Goal: Task Accomplishment & Management: Manage account settings

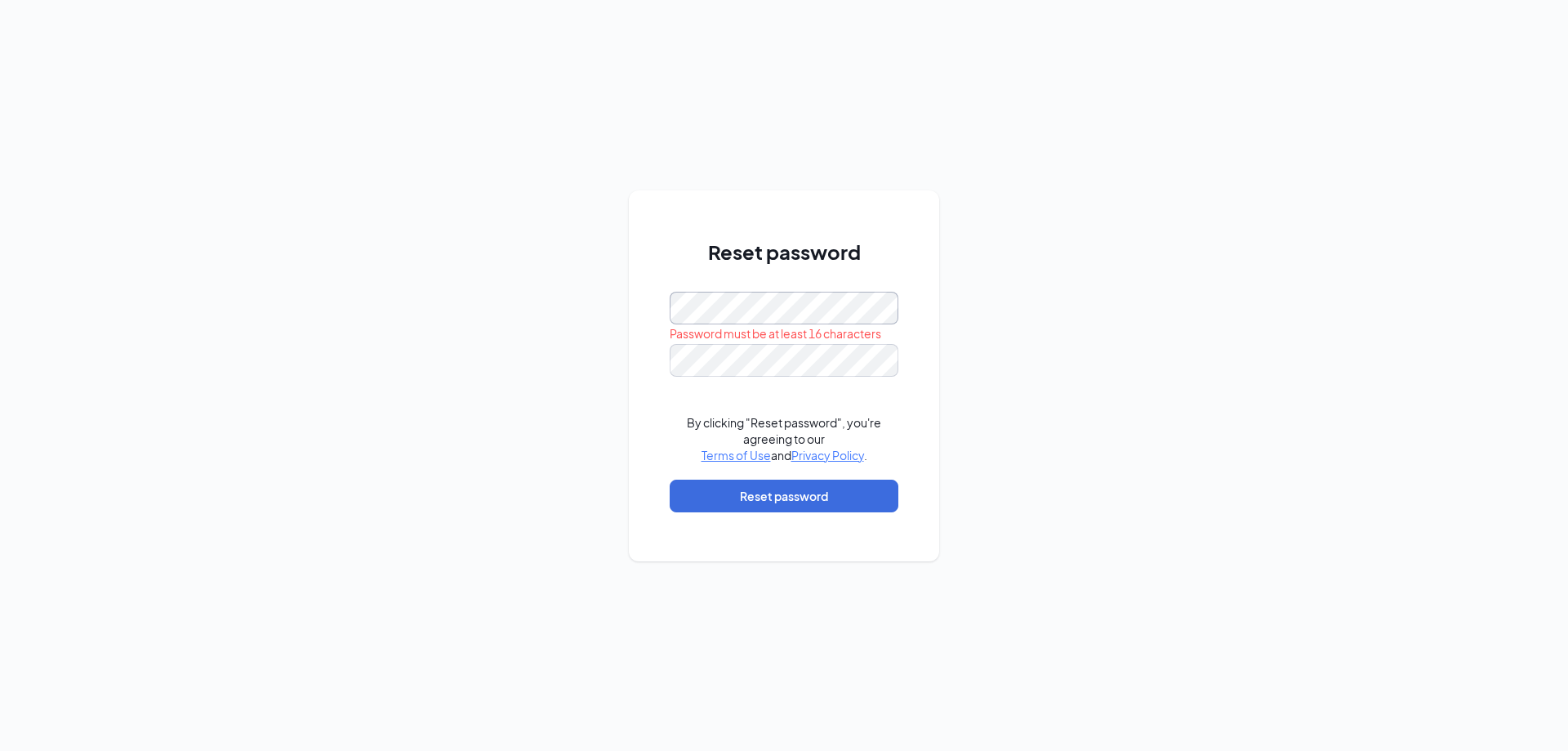
click at [598, 302] on div "Reset password Password must be at least 16 characters By clicking "Reset passw…" at bounding box center [784, 375] width 1568 height 751
click at [611, 301] on div "Reset password By clicking "Reset password", you're agreeing to our Terms of Us…" at bounding box center [784, 375] width 1568 height 751
click at [708, 343] on div "Password must be at least 16 characters" at bounding box center [784, 335] width 228 height 20
click at [482, 300] on div "Reset password Password must be at least 16 characters By clicking "Reset passw…" at bounding box center [784, 375] width 1568 height 751
click at [738, 510] on button "Reset password" at bounding box center [784, 496] width 228 height 32
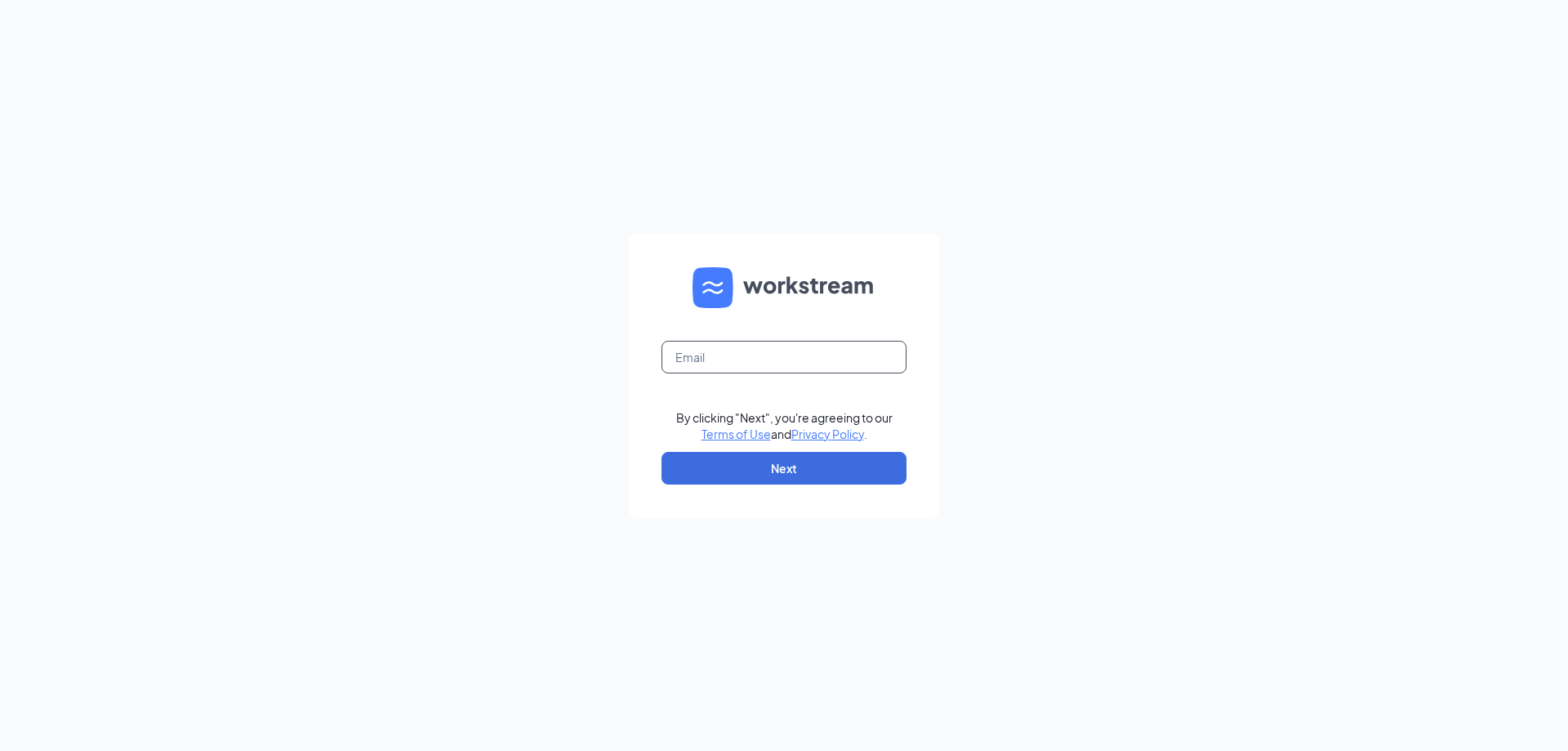
click at [745, 341] on input "text" at bounding box center [784, 357] width 245 height 32
click at [774, 354] on input "text" at bounding box center [784, 357] width 245 height 32
type input "207346@famousforchicken.com"
click at [775, 470] on button "Next" at bounding box center [784, 468] width 245 height 32
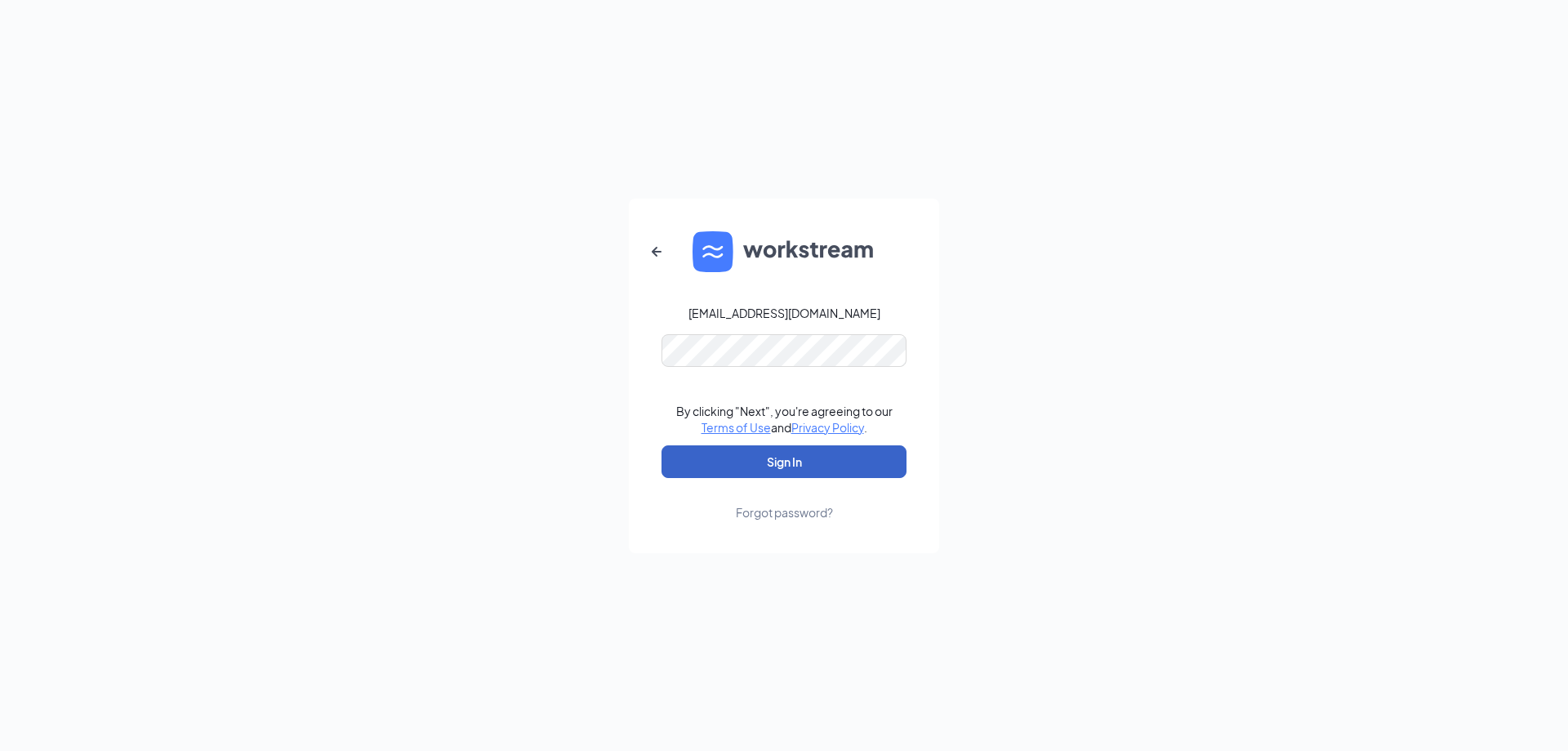
click at [773, 476] on button "Sign In" at bounding box center [784, 461] width 245 height 32
click at [772, 471] on button "Sign In" at bounding box center [784, 461] width 245 height 32
click at [406, 299] on div "207346@famousforchicken.com Credential mismatches. By clicking "Next", you're a…" at bounding box center [784, 375] width 1568 height 751
click at [690, 469] on button "Sign In" at bounding box center [784, 461] width 245 height 32
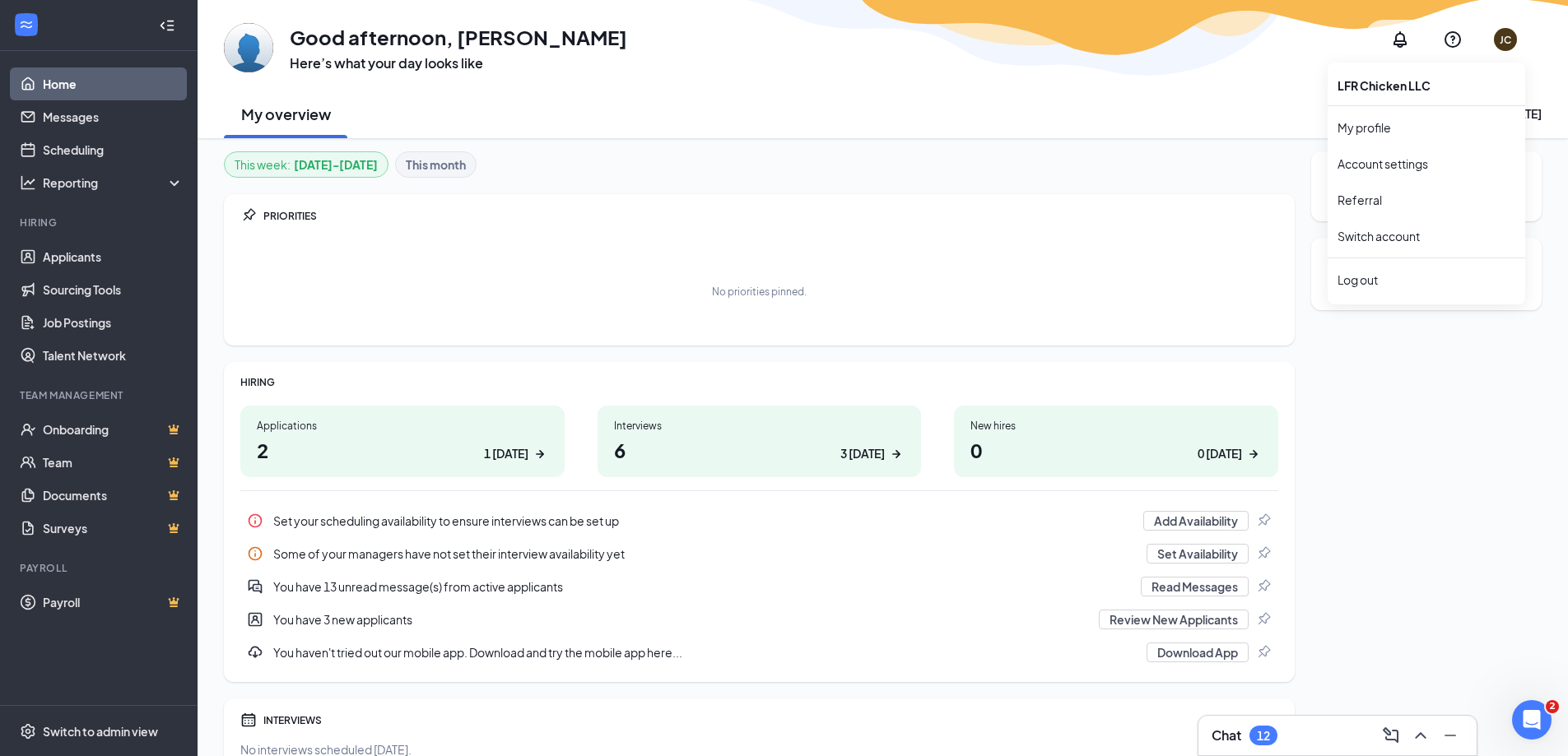
click at [1505, 37] on div "JC" at bounding box center [1505, 39] width 12 height 14
click at [1379, 283] on div "Log out" at bounding box center [1426, 280] width 178 height 16
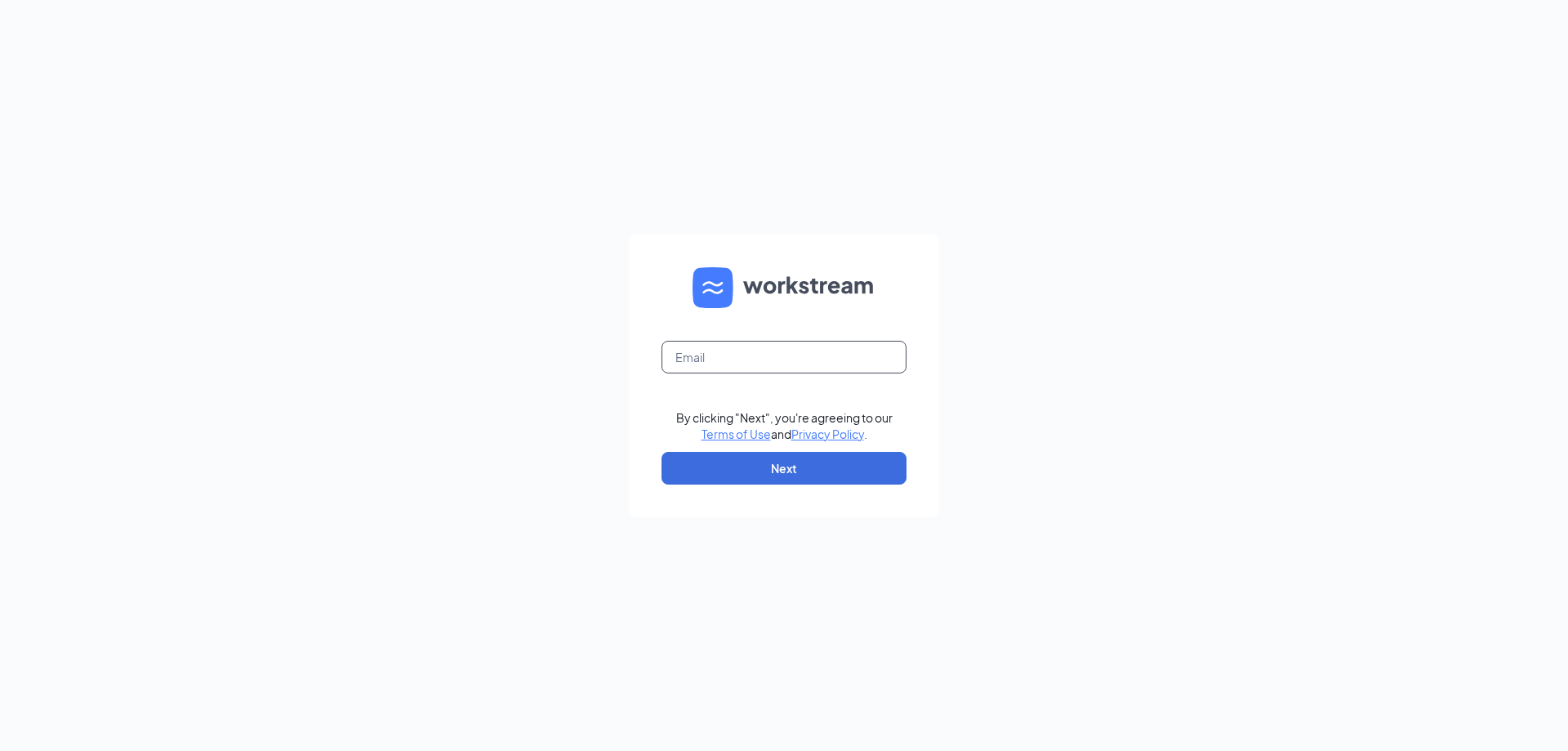
click at [795, 355] on input "text" at bounding box center [784, 357] width 245 height 32
type input "207346@famousforchicken.com"
click at [810, 460] on button "Next" at bounding box center [784, 468] width 245 height 32
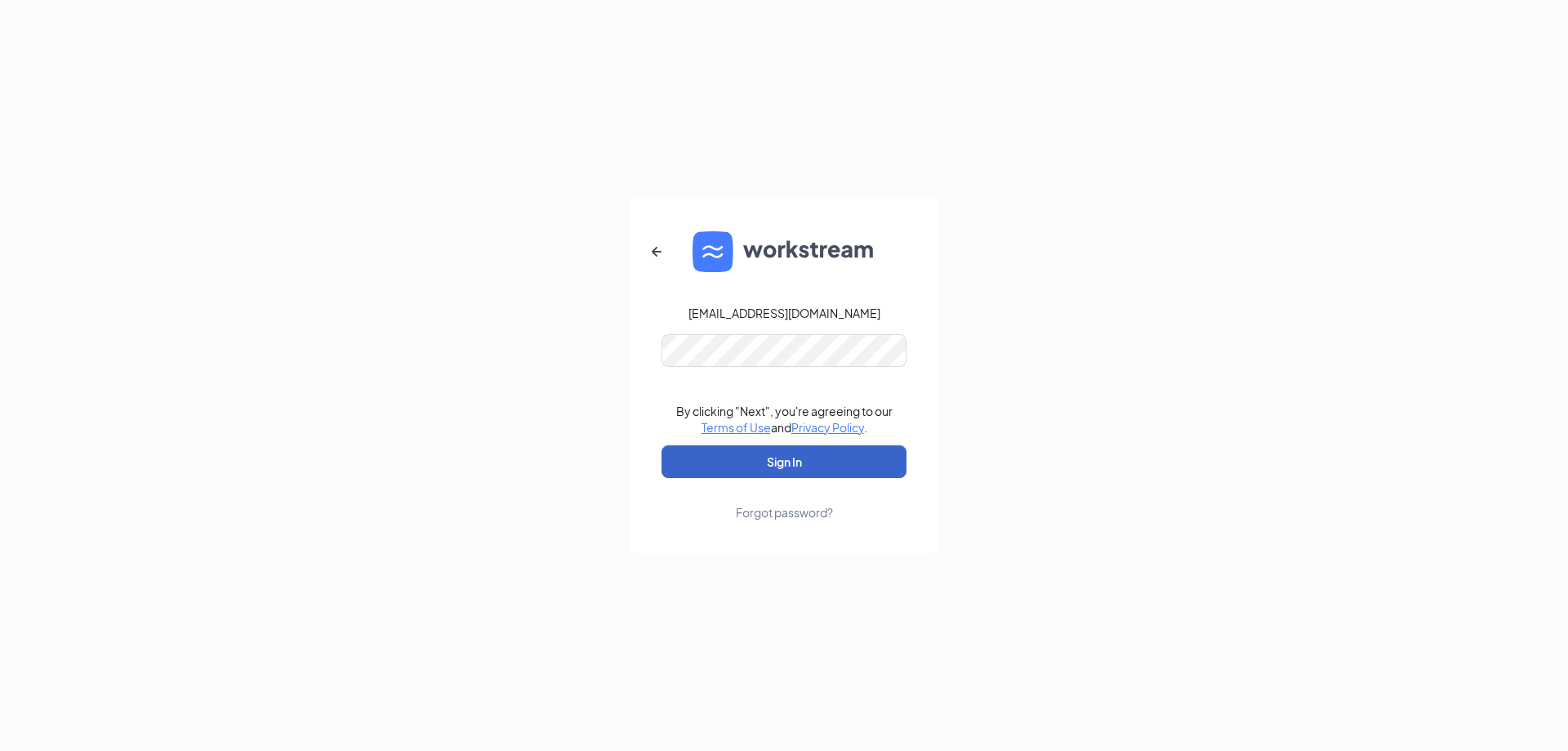
click at [760, 454] on button "Sign In" at bounding box center [784, 461] width 245 height 32
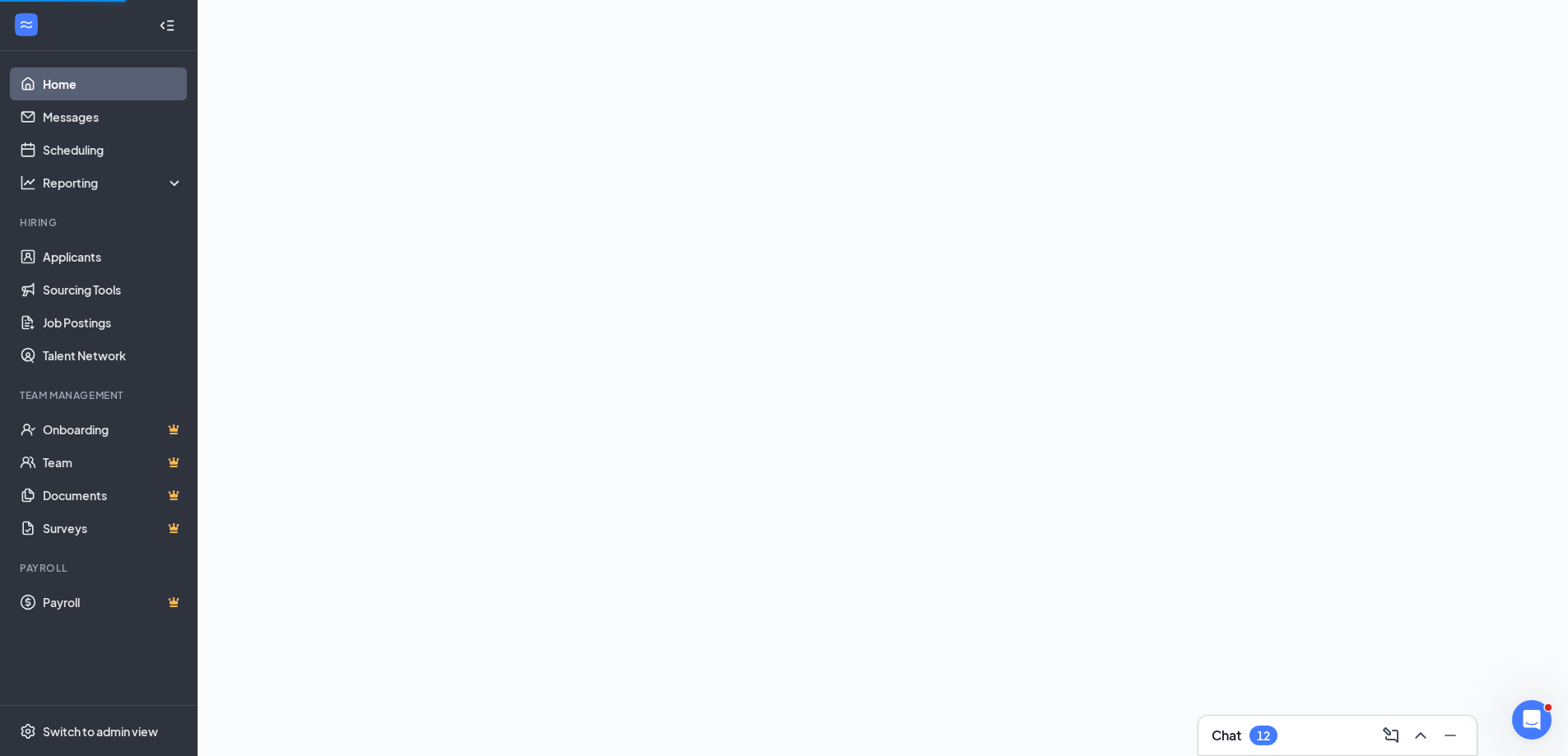
click at [1532, 21] on div at bounding box center [882, 20] width 1371 height 40
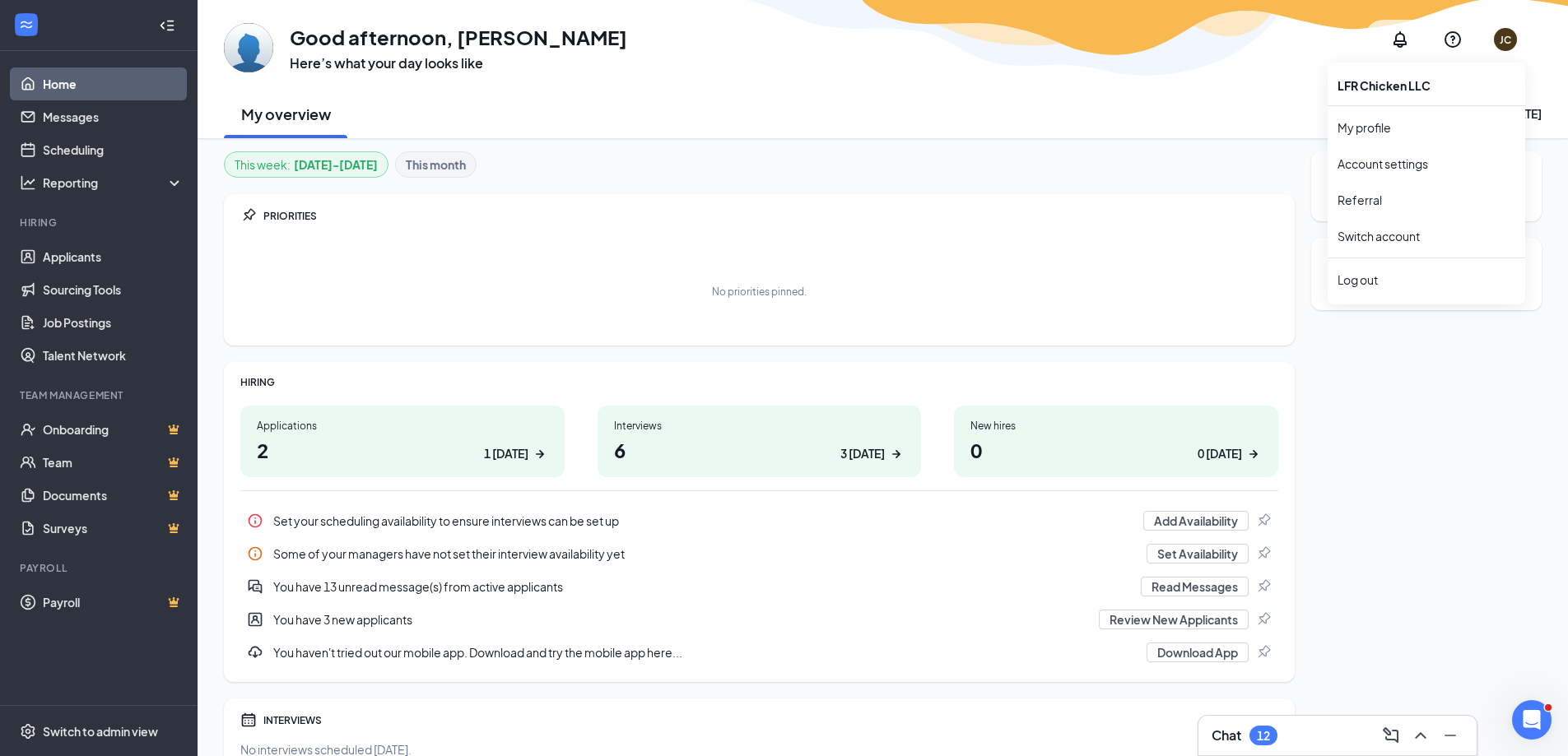
click at [1505, 40] on div "JC" at bounding box center [1505, 39] width 12 height 14
click at [1360, 274] on div "Log out" at bounding box center [1426, 280] width 178 height 16
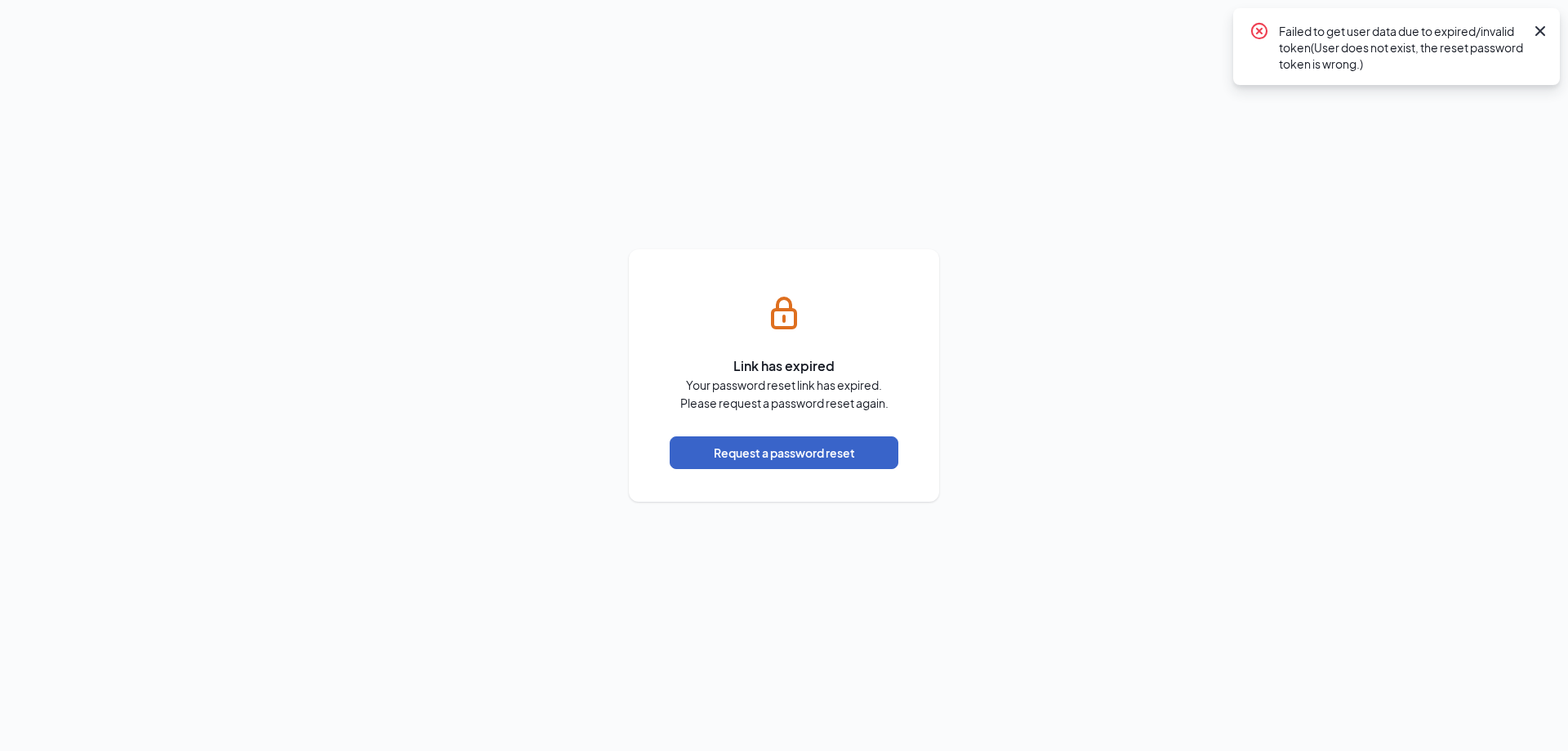
click at [813, 449] on button "Request a password reset" at bounding box center [784, 452] width 228 height 32
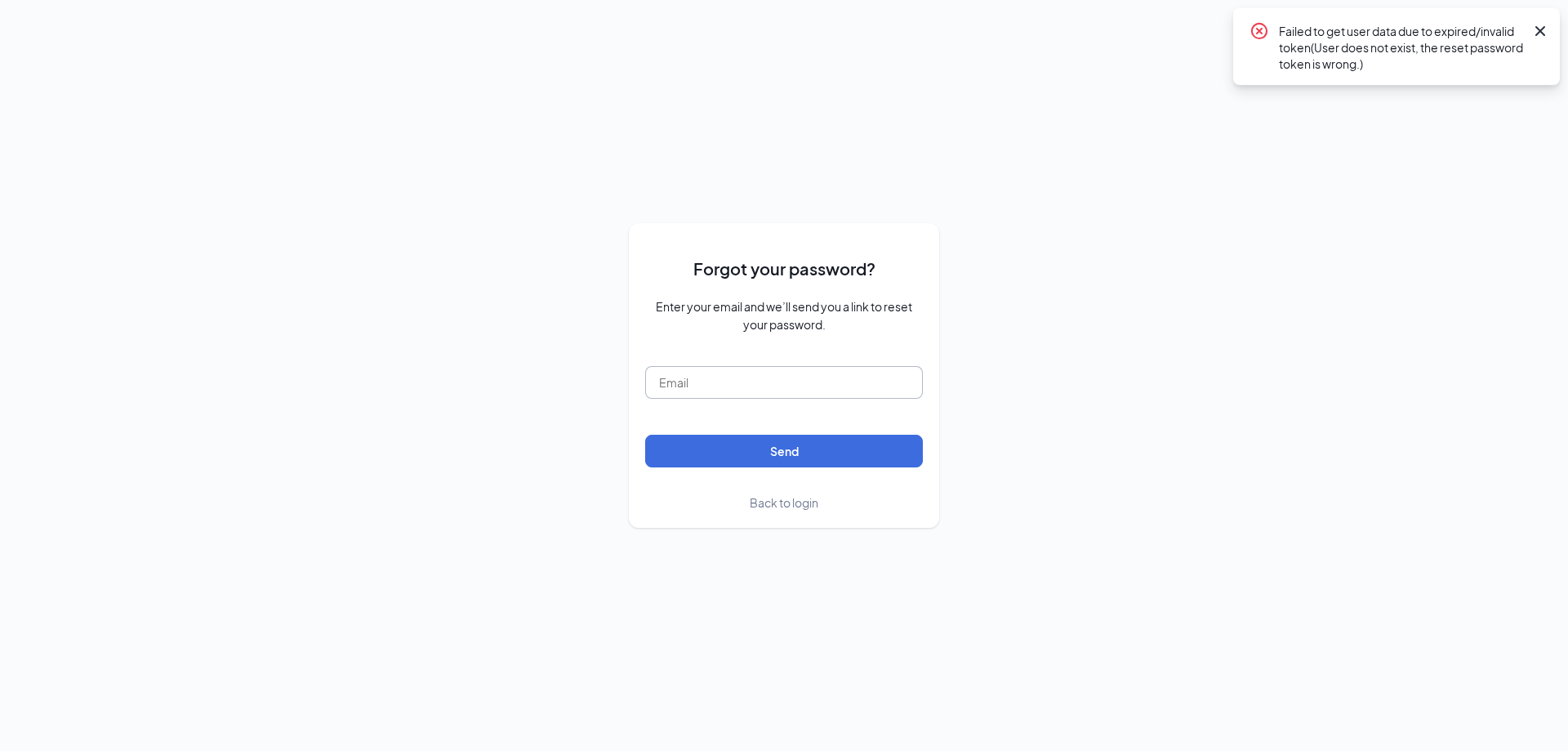
click at [799, 384] on input "text" at bounding box center [784, 382] width 278 height 32
type input "[EMAIL_ADDRESS][DOMAIN_NAME]"
click at [812, 456] on button "Send" at bounding box center [784, 451] width 278 height 32
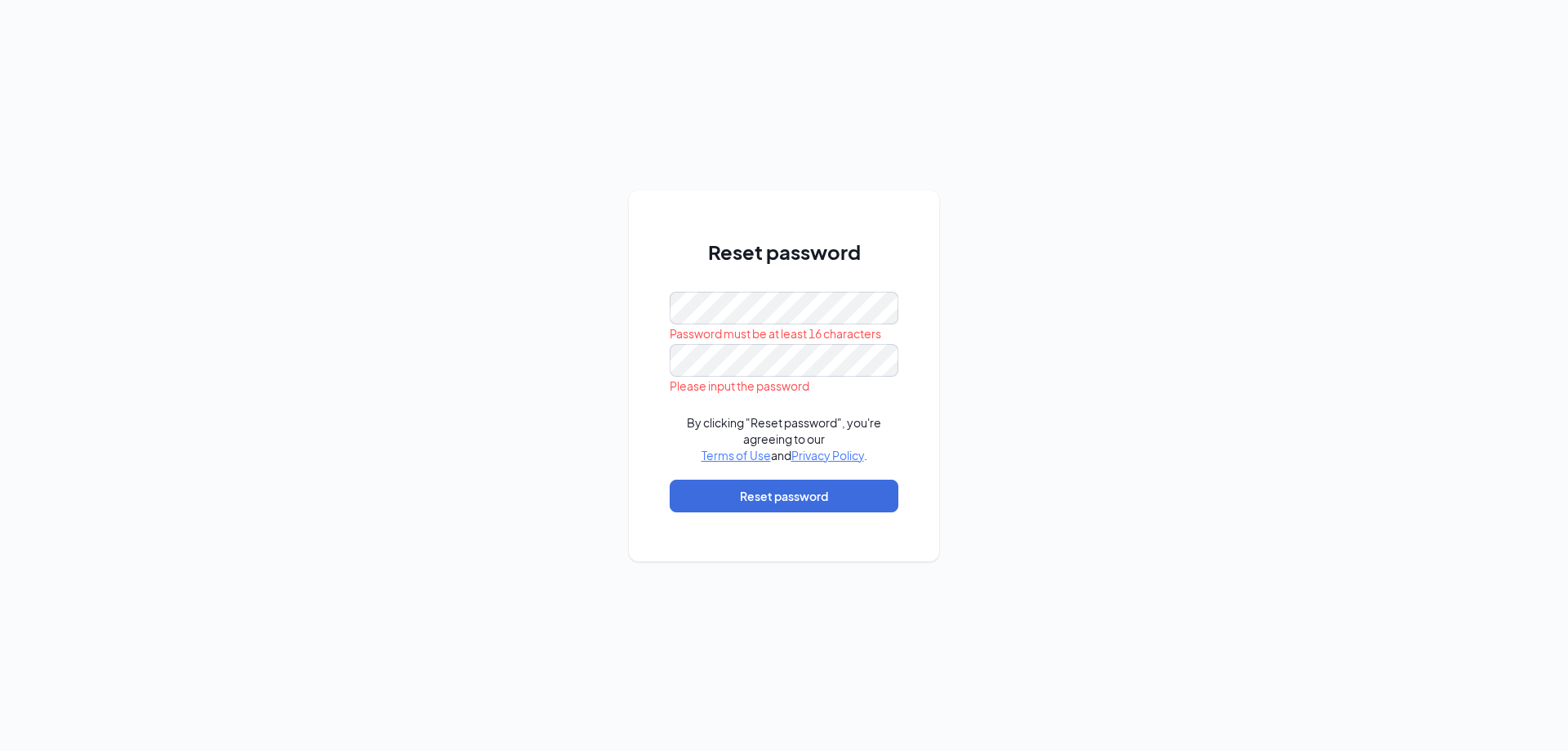
click at [755, 430] on div "By clicking "Reset password", you're agreeing to our Terms of Use and Privacy P…" at bounding box center [784, 439] width 228 height 49
click at [937, 339] on div "Reset password Passwords do not match By clicking "Reset password", you're agre…" at bounding box center [784, 376] width 310 height 371
click at [760, 502] on button "Reset password" at bounding box center [784, 496] width 228 height 32
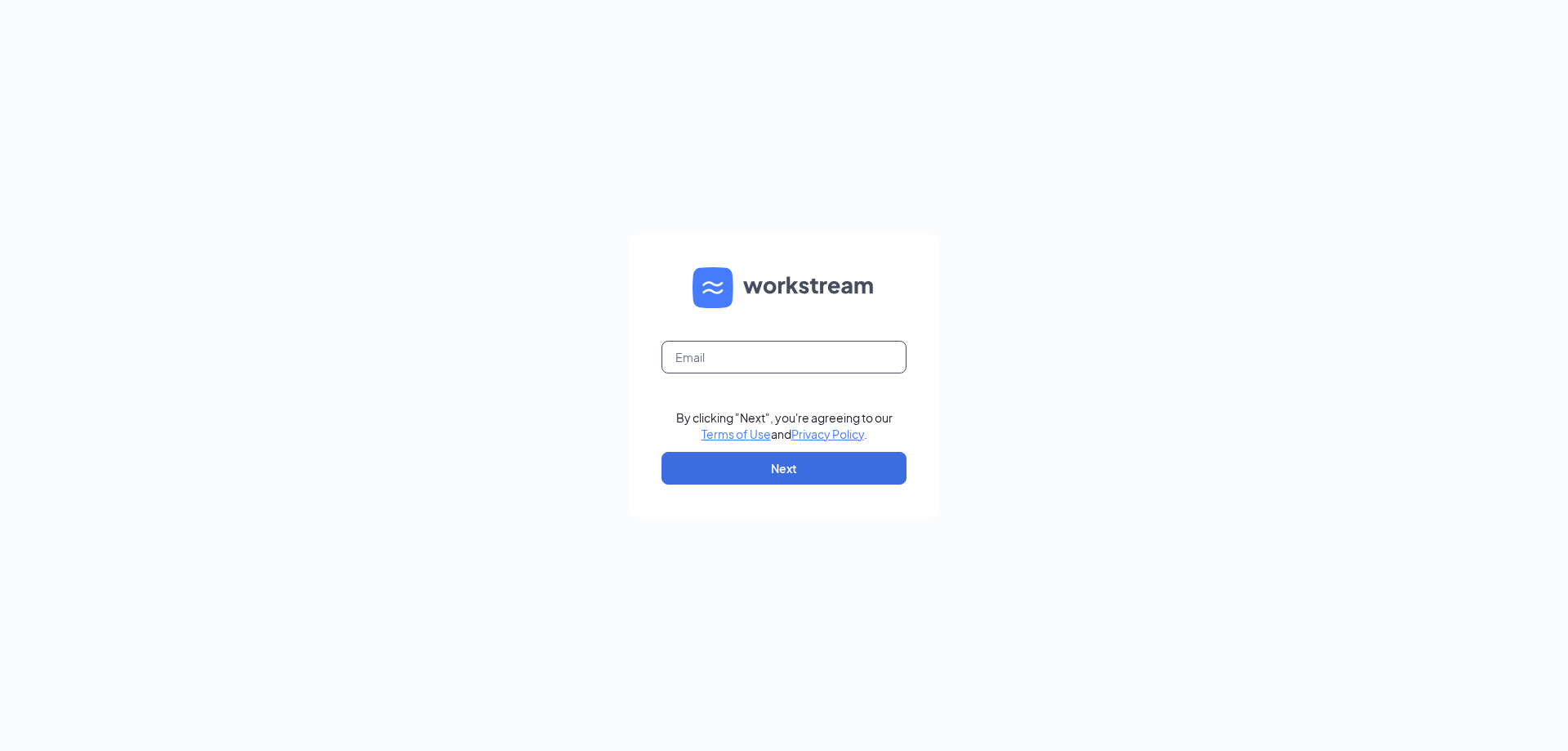
click at [800, 355] on input "text" at bounding box center [784, 357] width 245 height 32
type input "[EMAIL_ADDRESS][DOMAIN_NAME]"
click at [813, 476] on button "Next" at bounding box center [784, 468] width 245 height 32
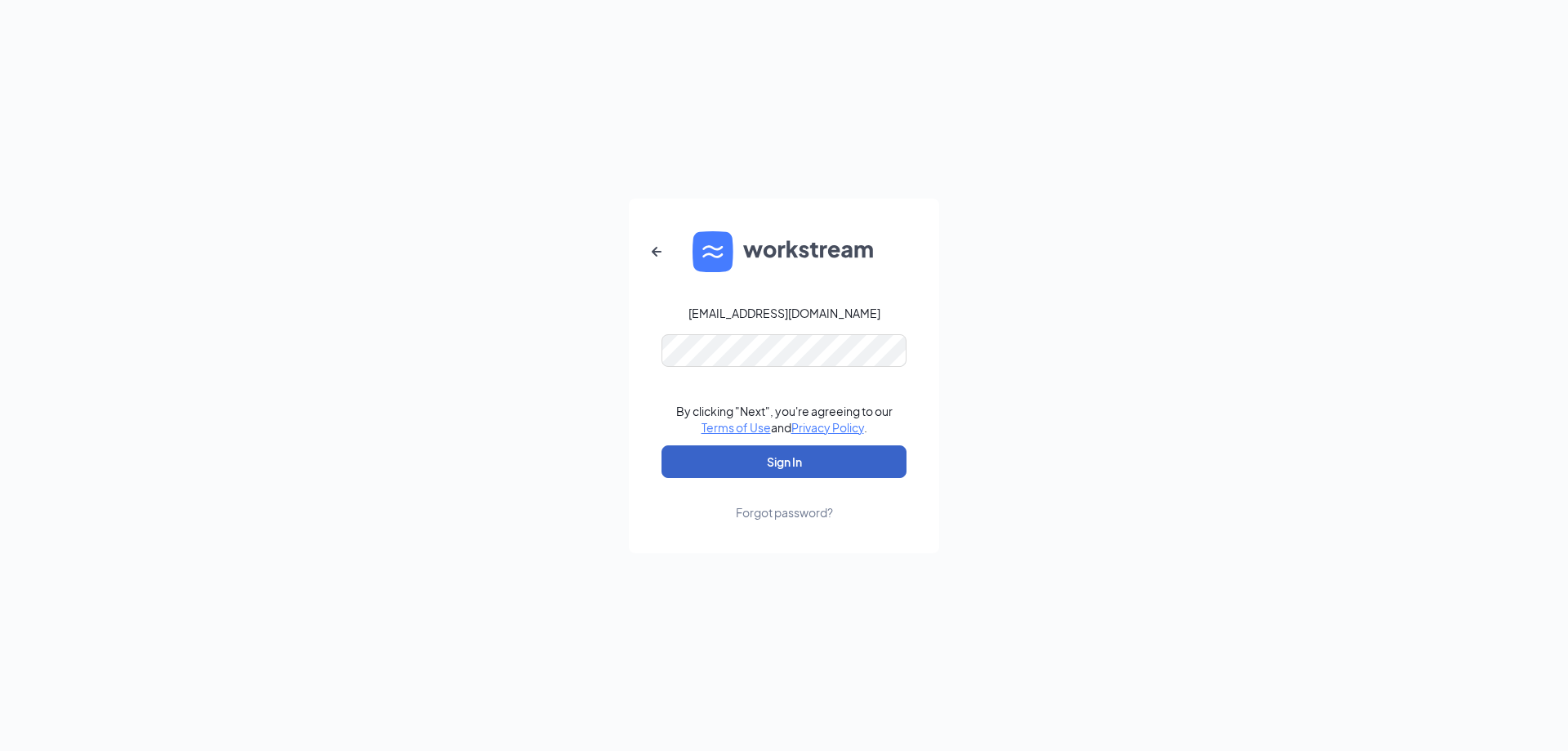
click at [790, 460] on button "Sign In" at bounding box center [784, 461] width 245 height 32
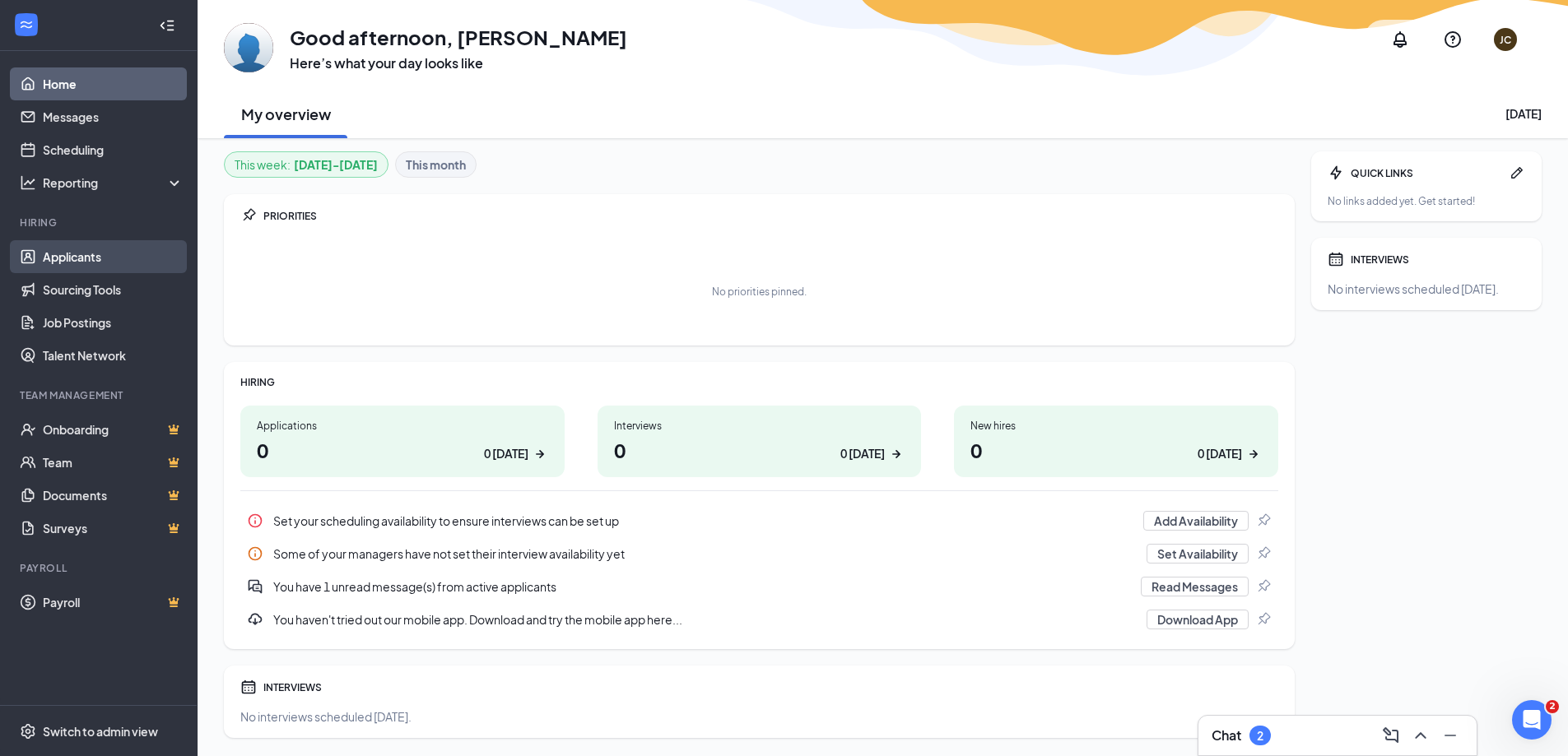
click at [71, 263] on link "Applicants" at bounding box center [112, 256] width 140 height 33
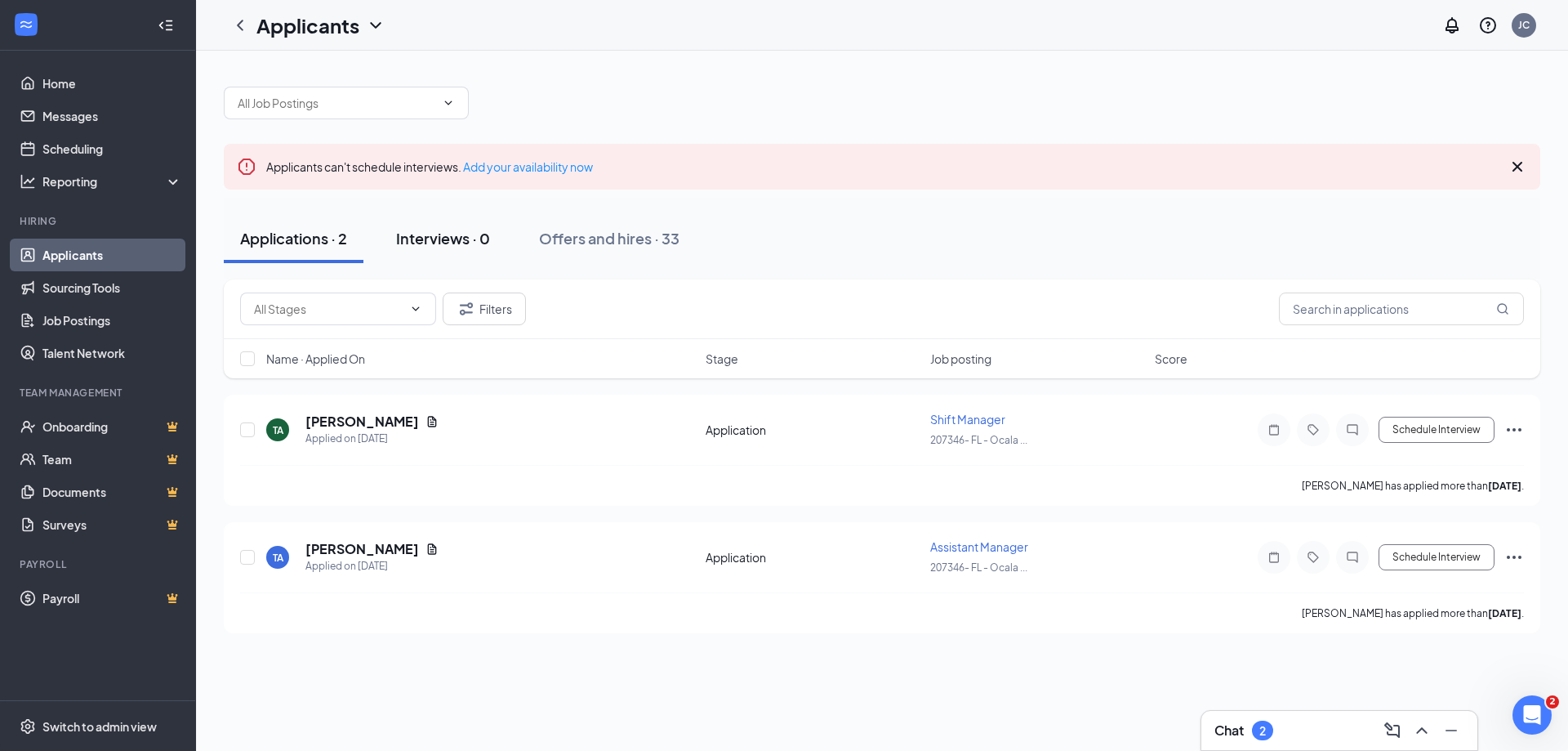
click at [434, 236] on div "Interviews · 0" at bounding box center [443, 237] width 94 height 21
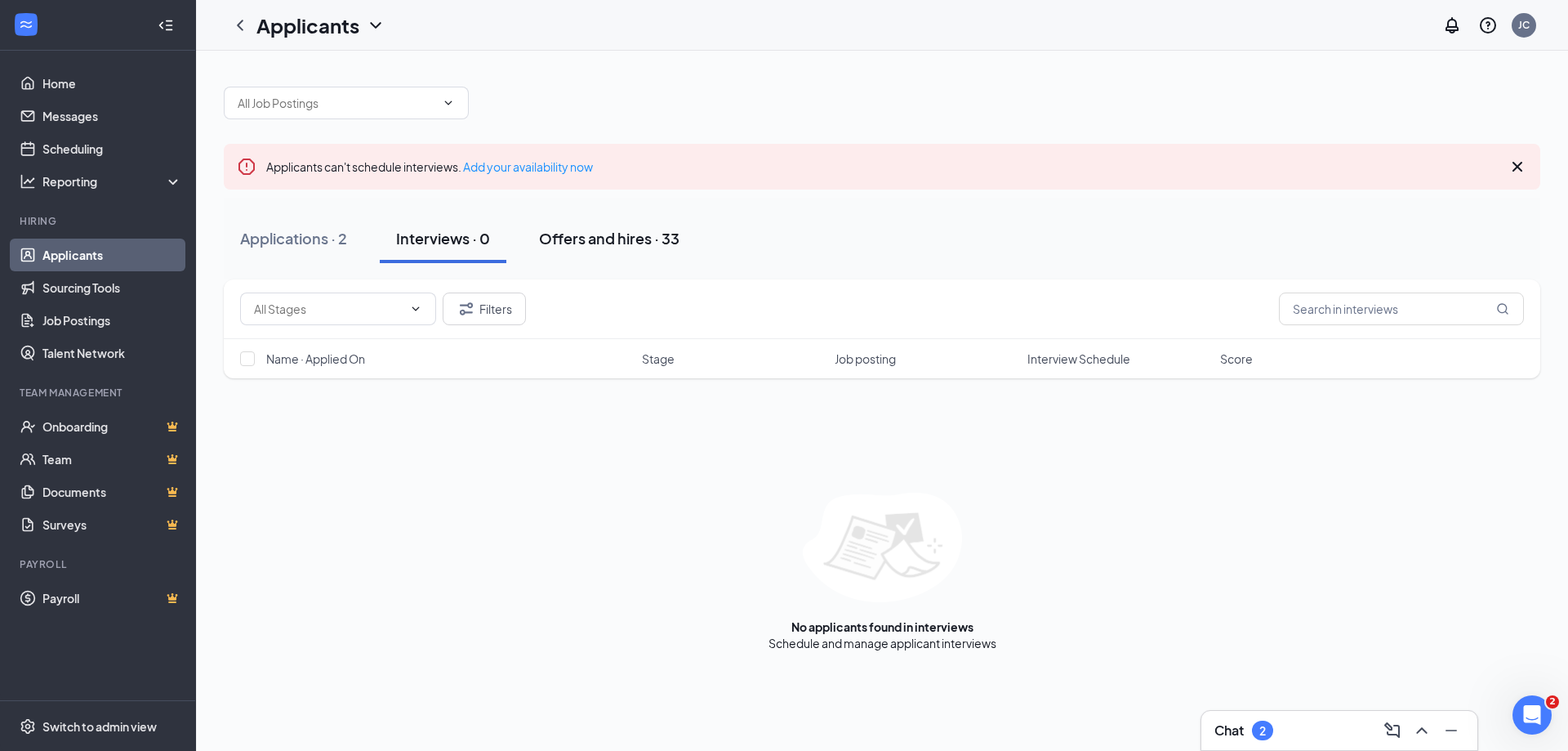
click at [578, 230] on div "Offers and hires · 33" at bounding box center [610, 237] width 140 height 21
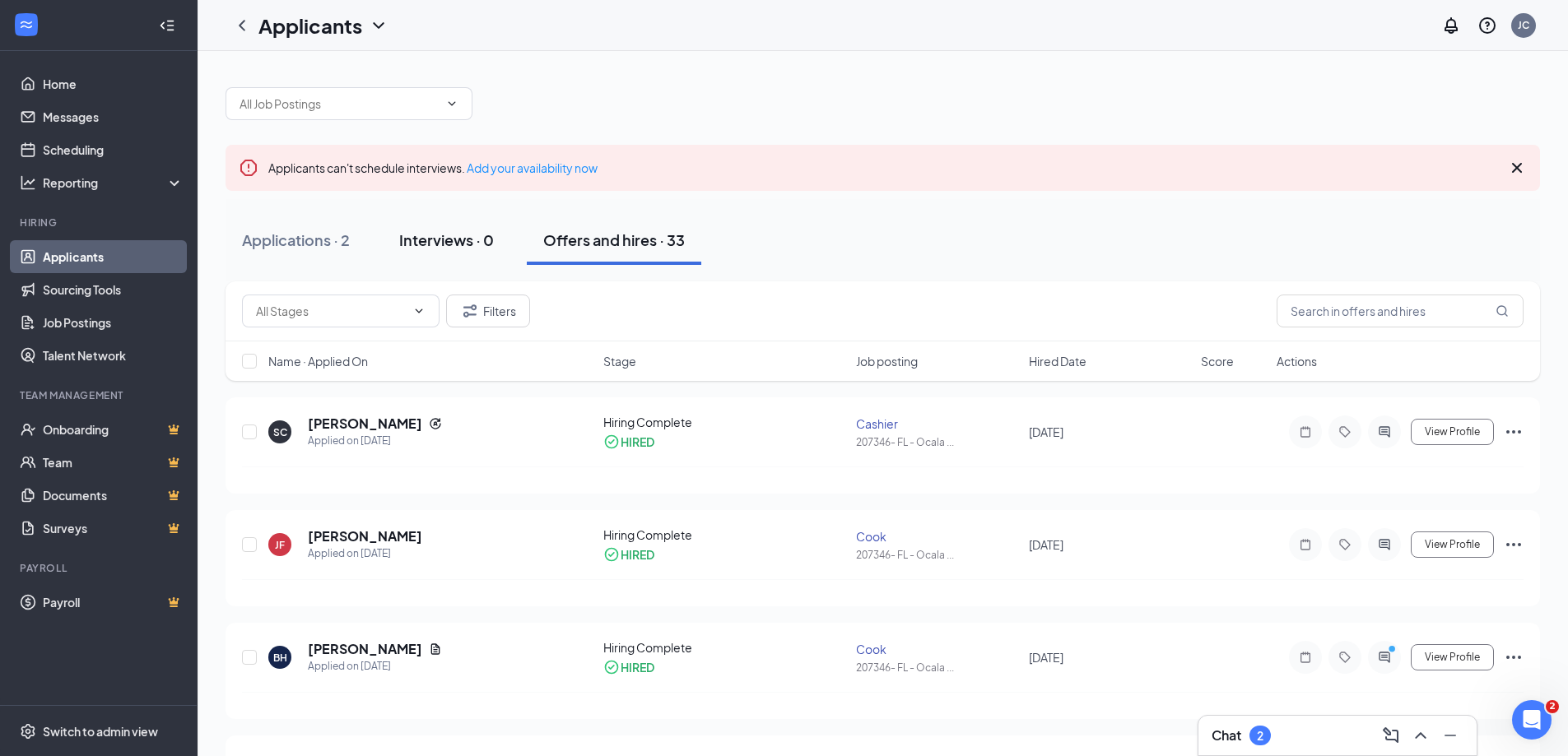
click at [462, 244] on div "Interviews · 0" at bounding box center [447, 239] width 94 height 21
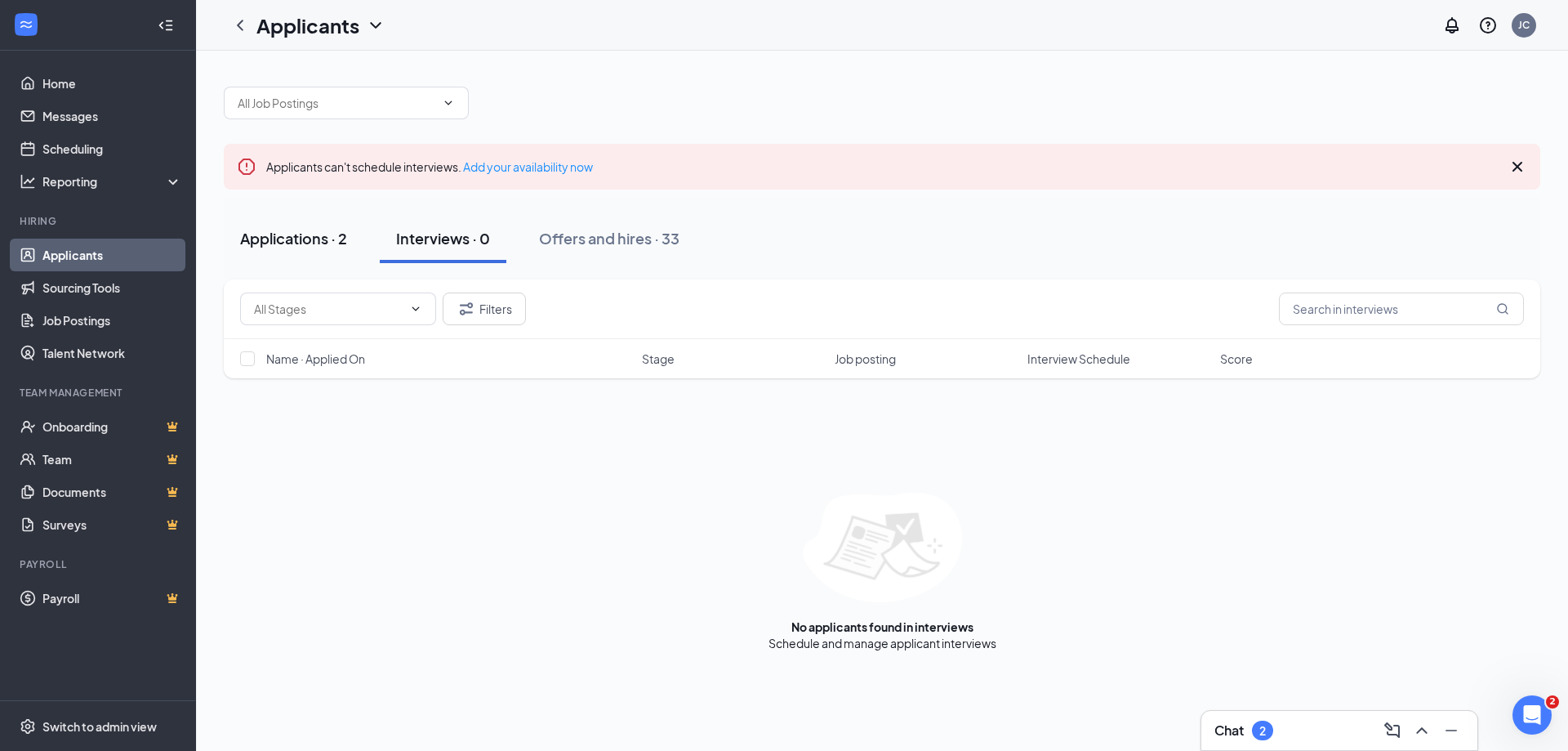
click at [281, 239] on div "Applications · 2" at bounding box center [293, 237] width 107 height 21
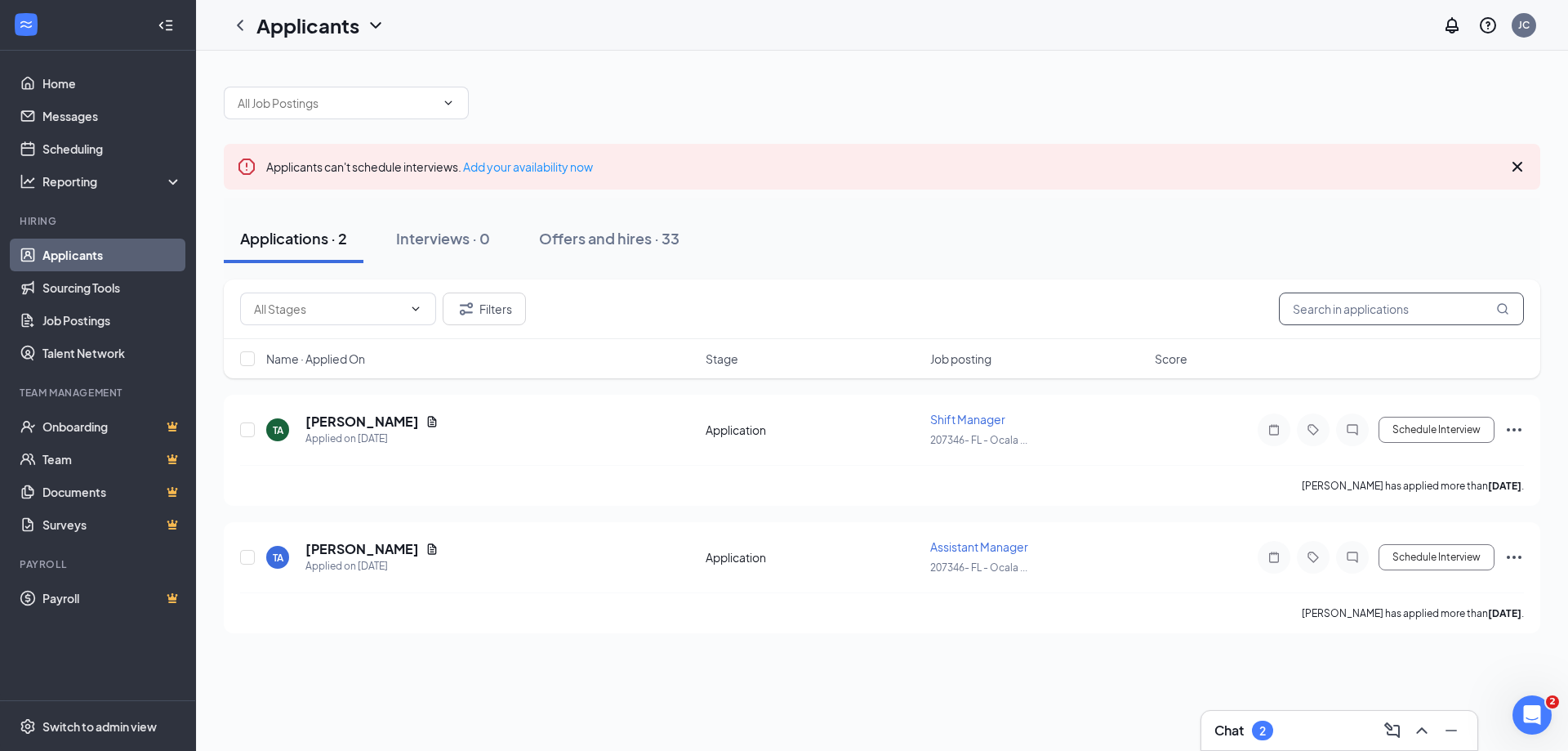
click at [1340, 309] on input "text" at bounding box center [1402, 308] width 245 height 32
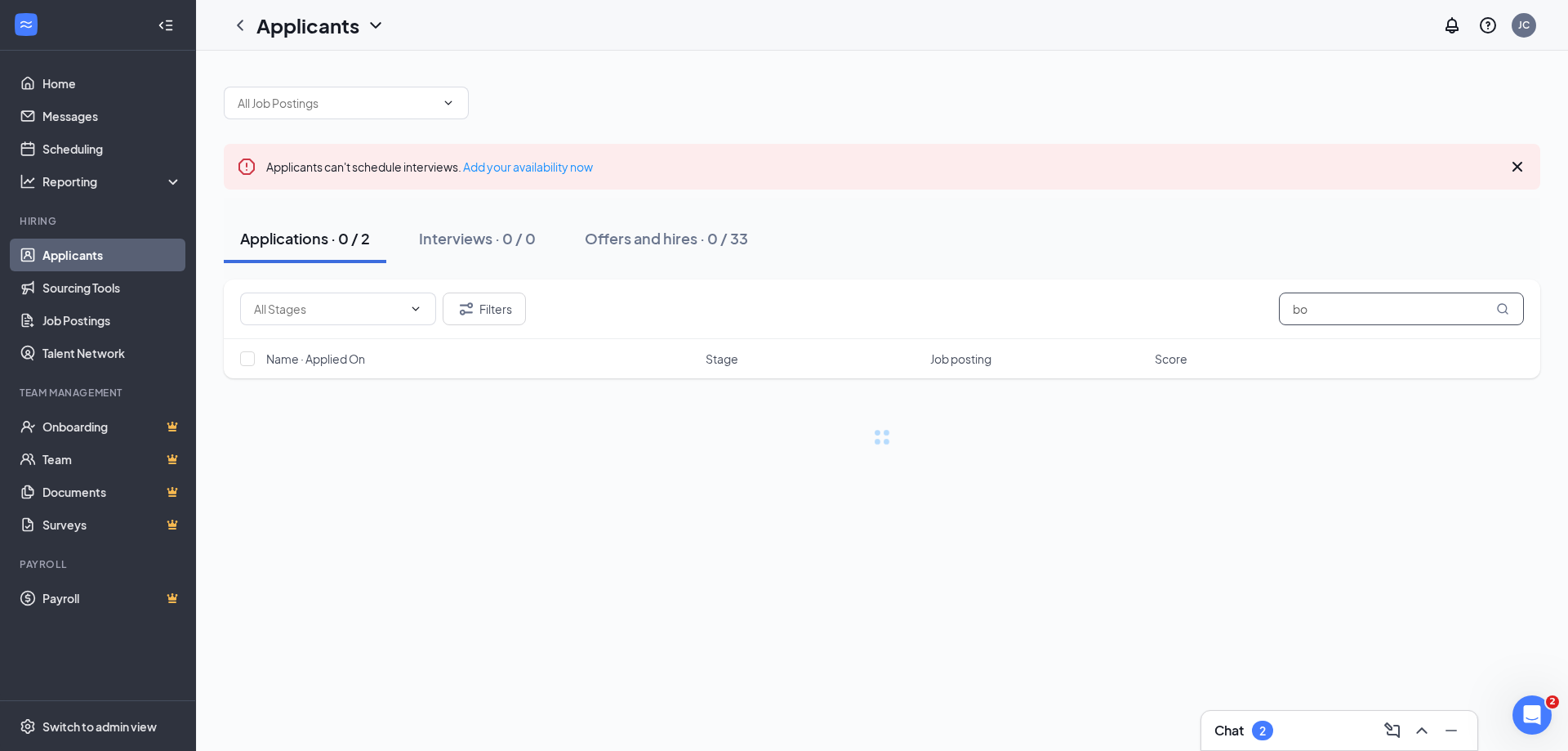
type input "b"
type input "Q"
